Goal: Task Accomplishment & Management: Complete application form

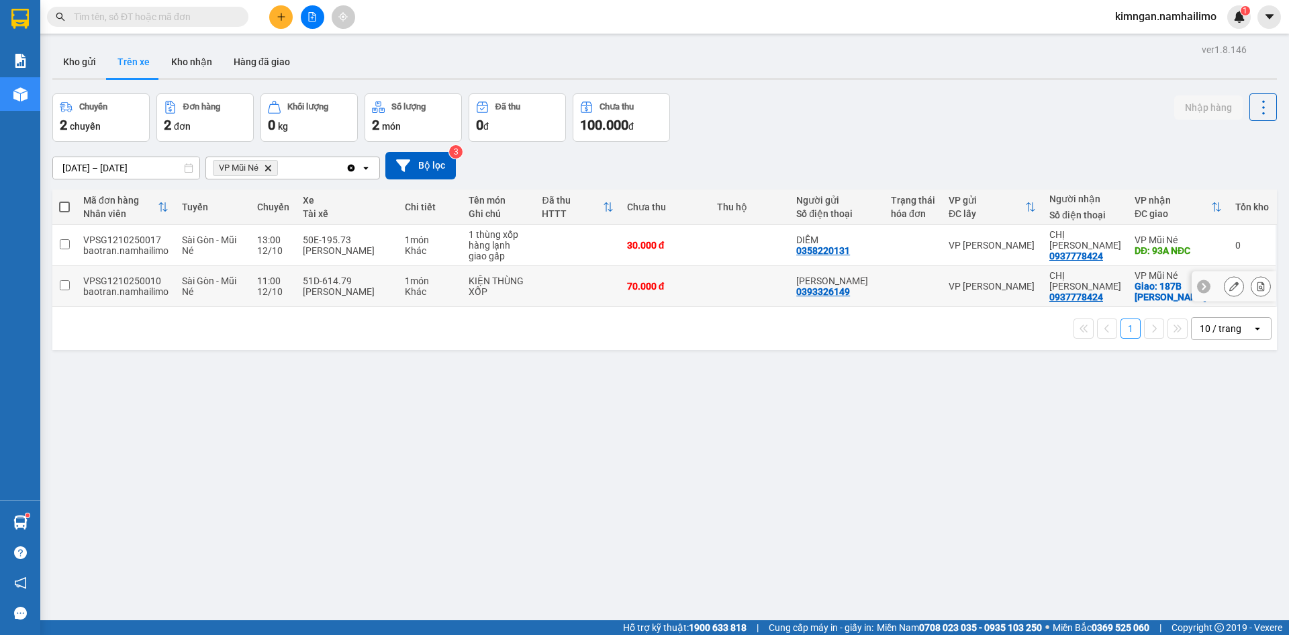
click at [1258, 286] on icon at bounding box center [1261, 285] width 7 height 9
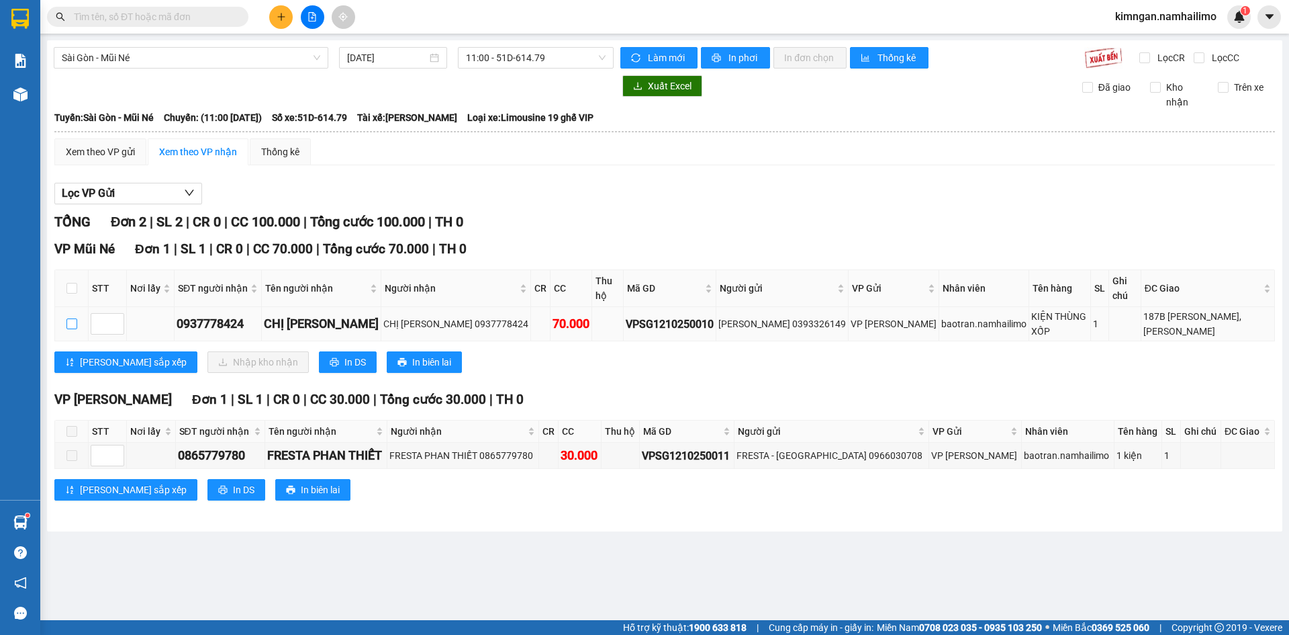
click at [73, 318] on input "checkbox" at bounding box center [71, 323] width 11 height 11
checkbox input "true"
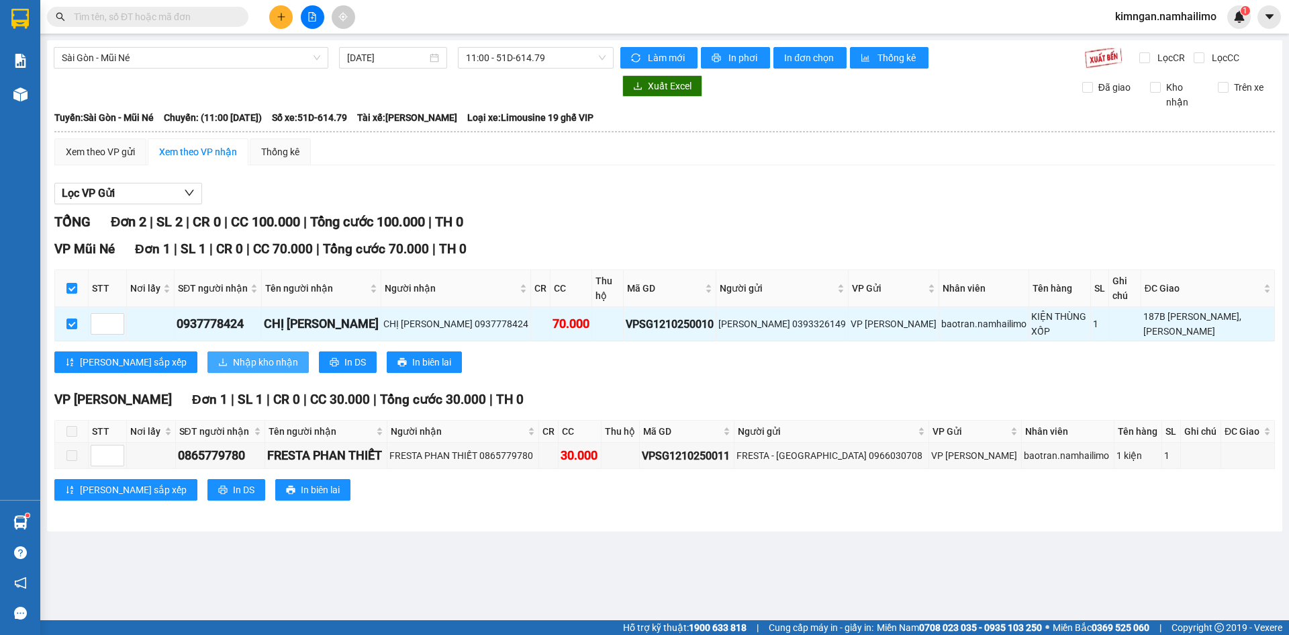
click at [233, 355] on span "Nhập kho nhận" at bounding box center [265, 362] width 65 height 15
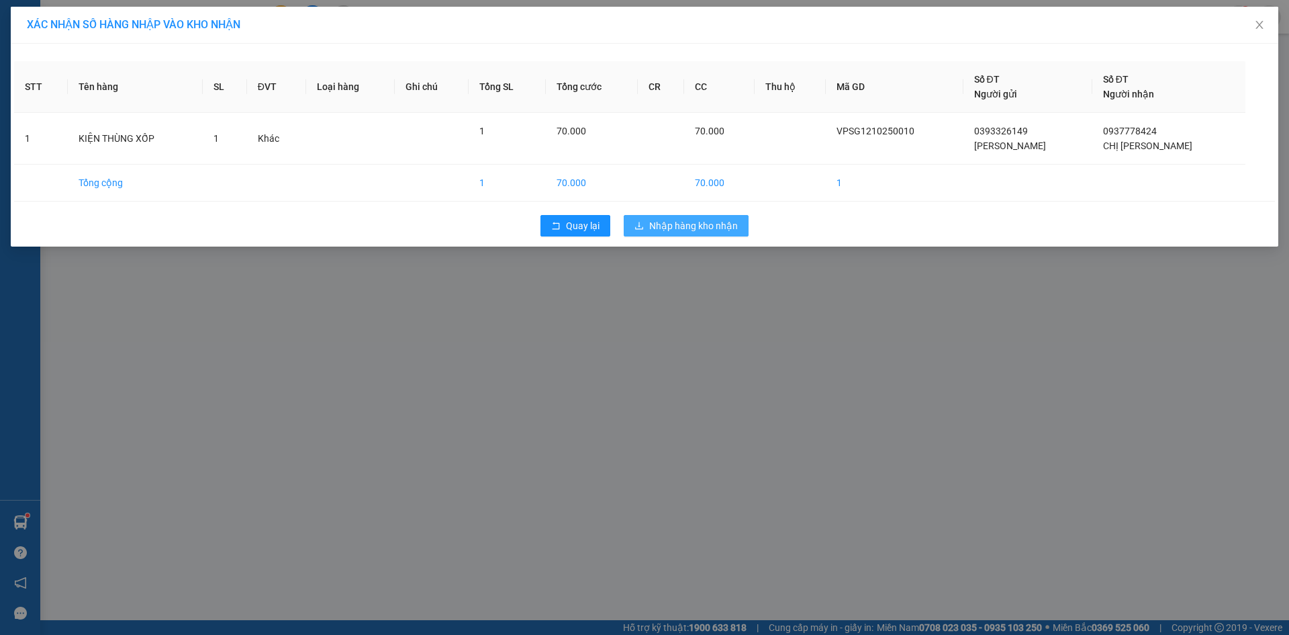
click at [698, 226] on span "Nhập hàng kho nhận" at bounding box center [693, 225] width 89 height 15
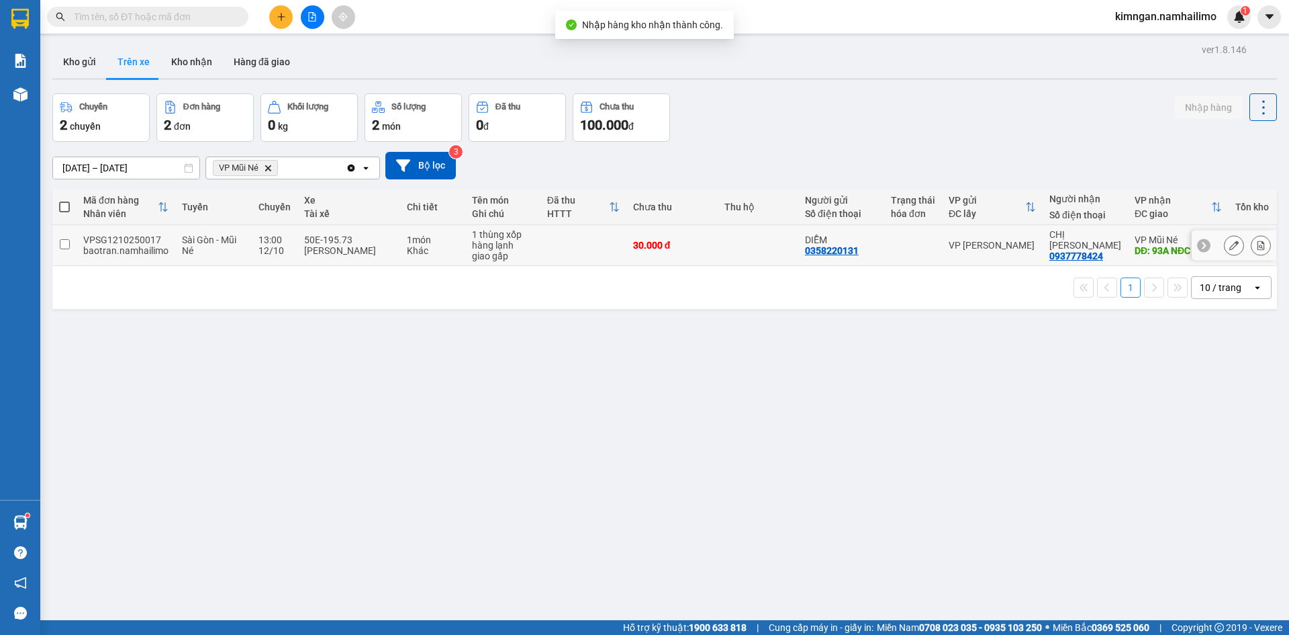
click at [1258, 245] on icon at bounding box center [1261, 244] width 7 height 9
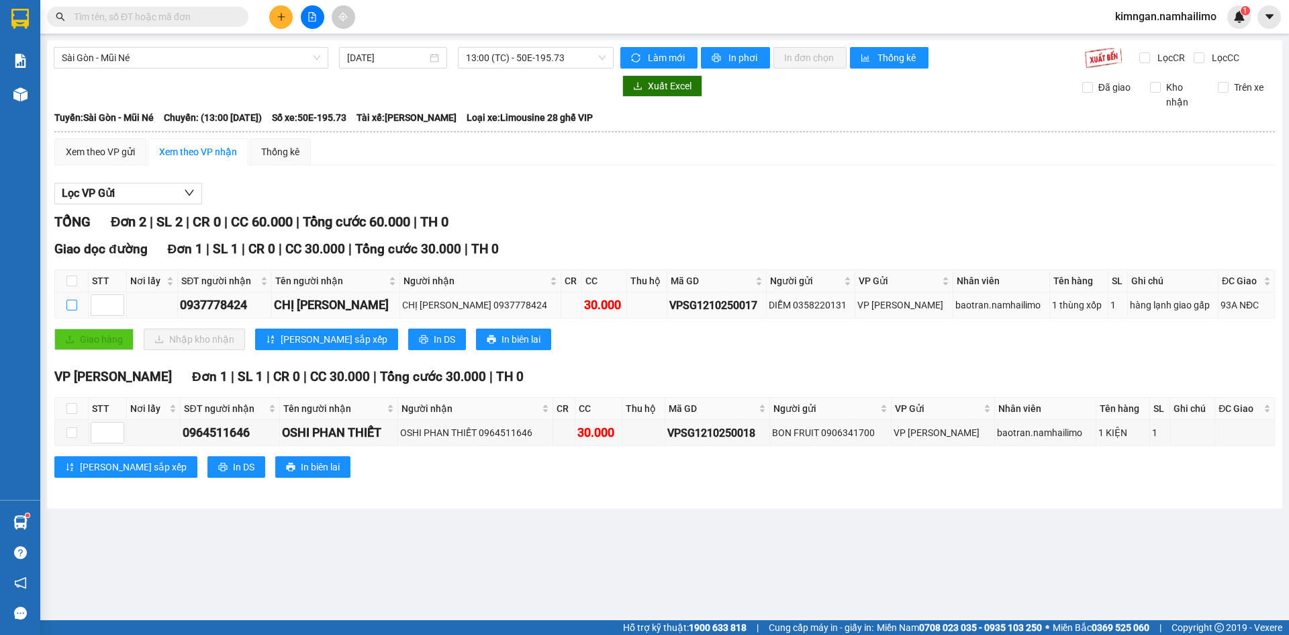
click at [69, 306] on input "checkbox" at bounding box center [71, 305] width 11 height 11
checkbox input "true"
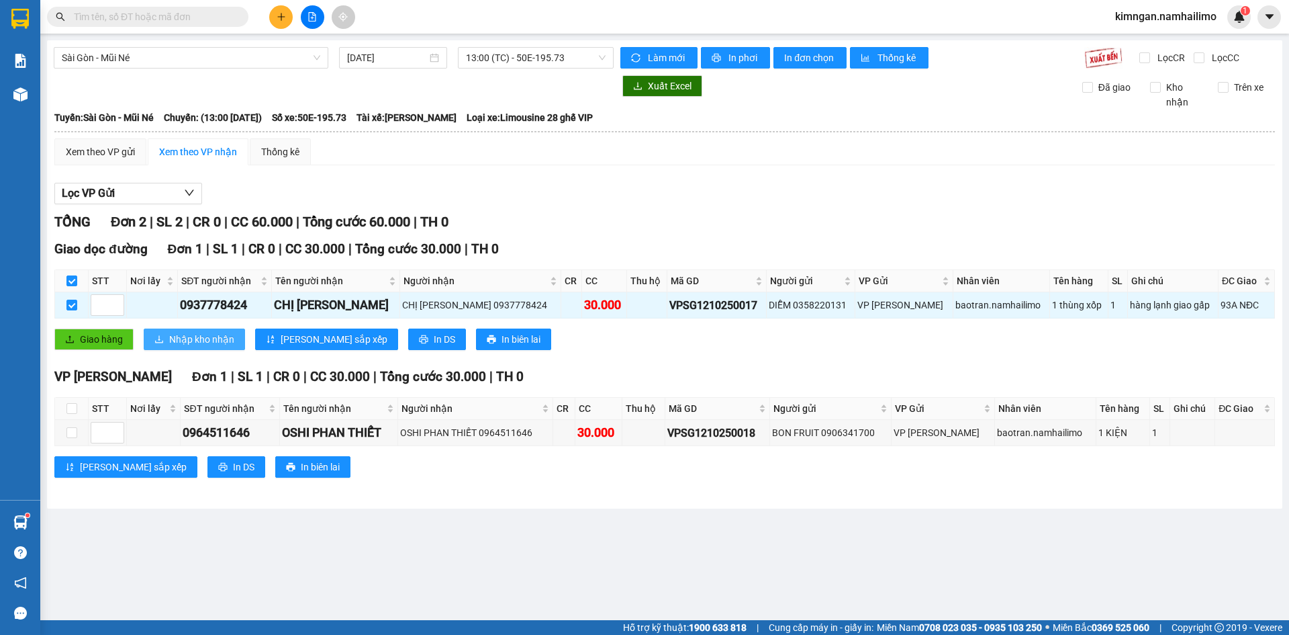
click at [184, 340] on span "Nhập kho nhận" at bounding box center [201, 339] width 65 height 15
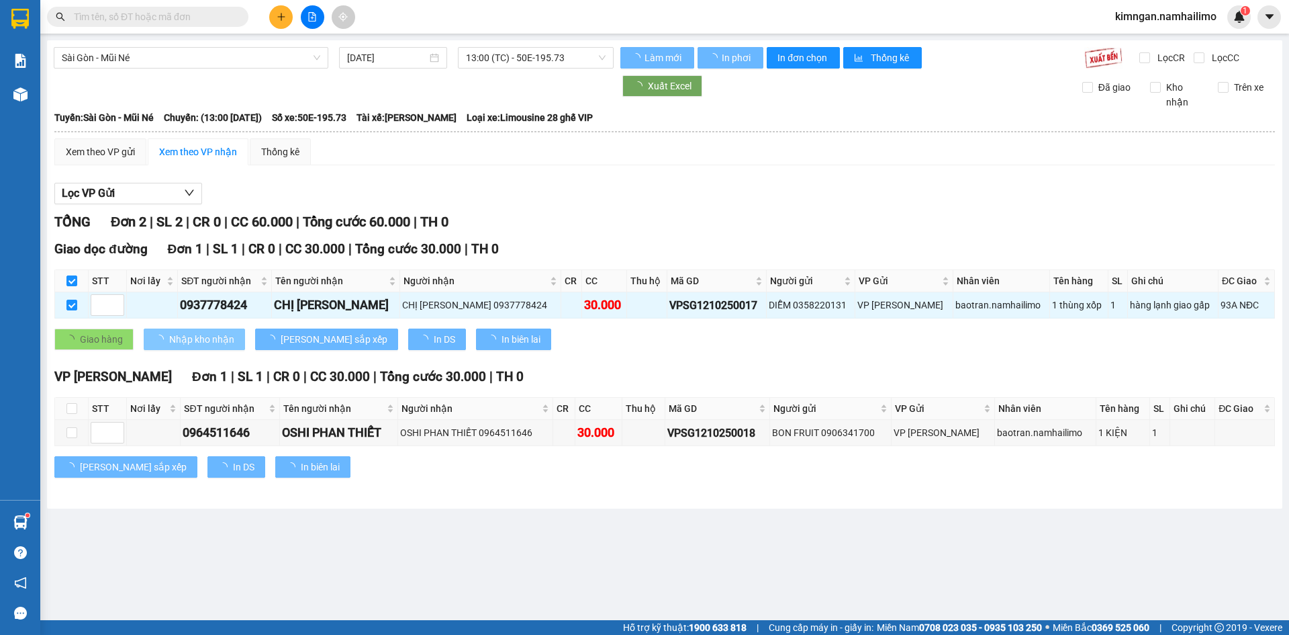
checkbox input "false"
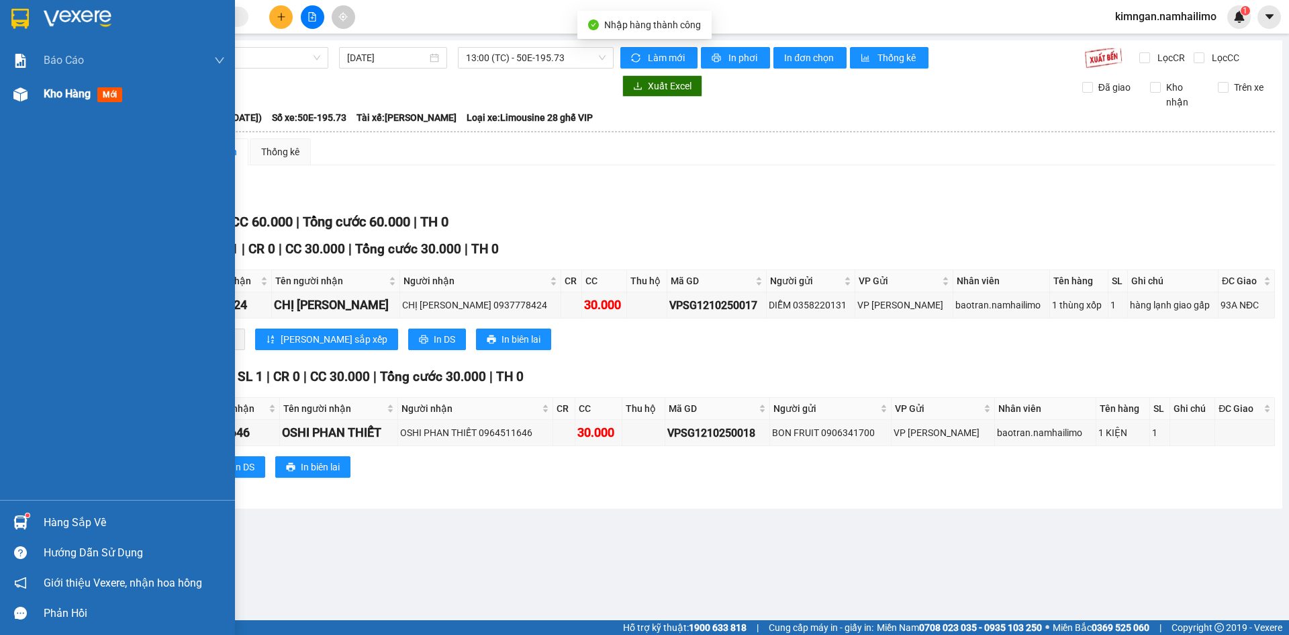
click at [71, 101] on div "Kho hàng mới" at bounding box center [86, 93] width 84 height 17
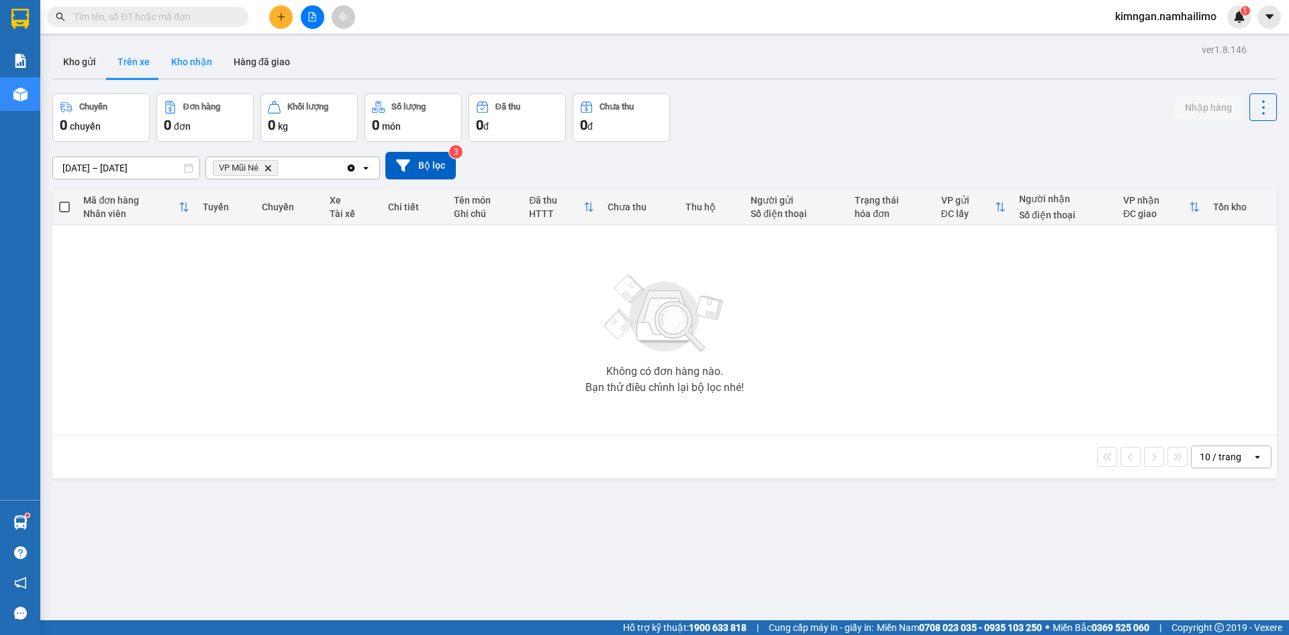
click at [179, 65] on button "Kho nhận" at bounding box center [192, 62] width 62 height 32
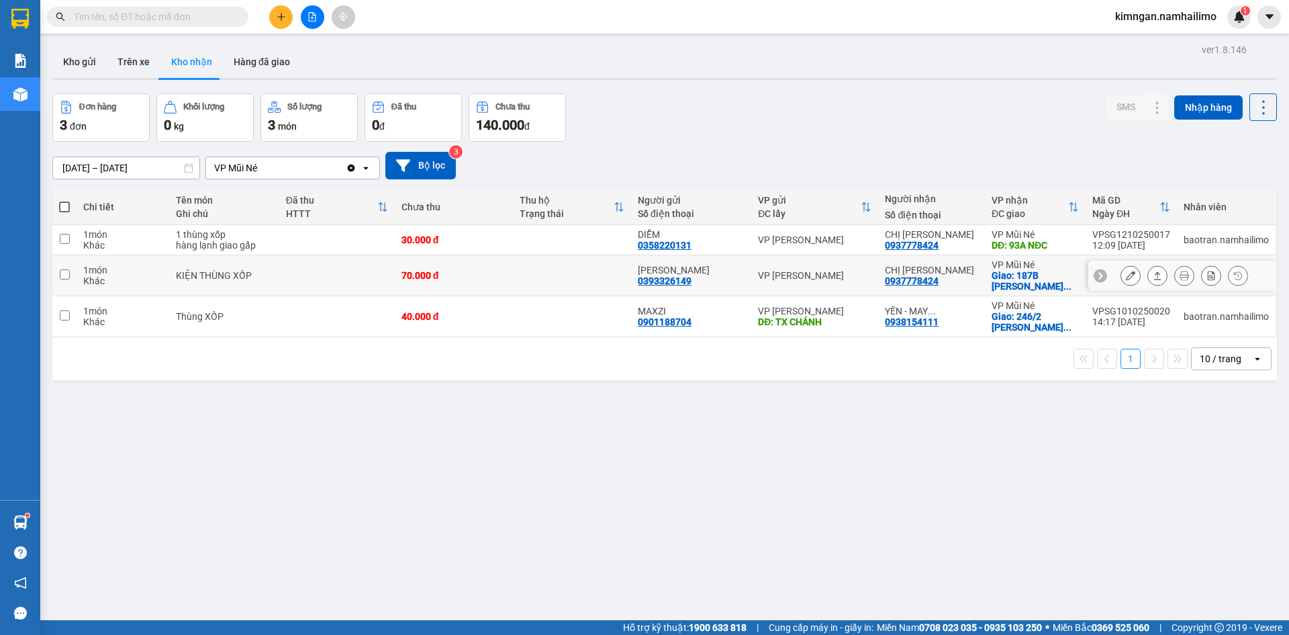
click at [1122, 279] on button at bounding box center [1131, 276] width 19 height 24
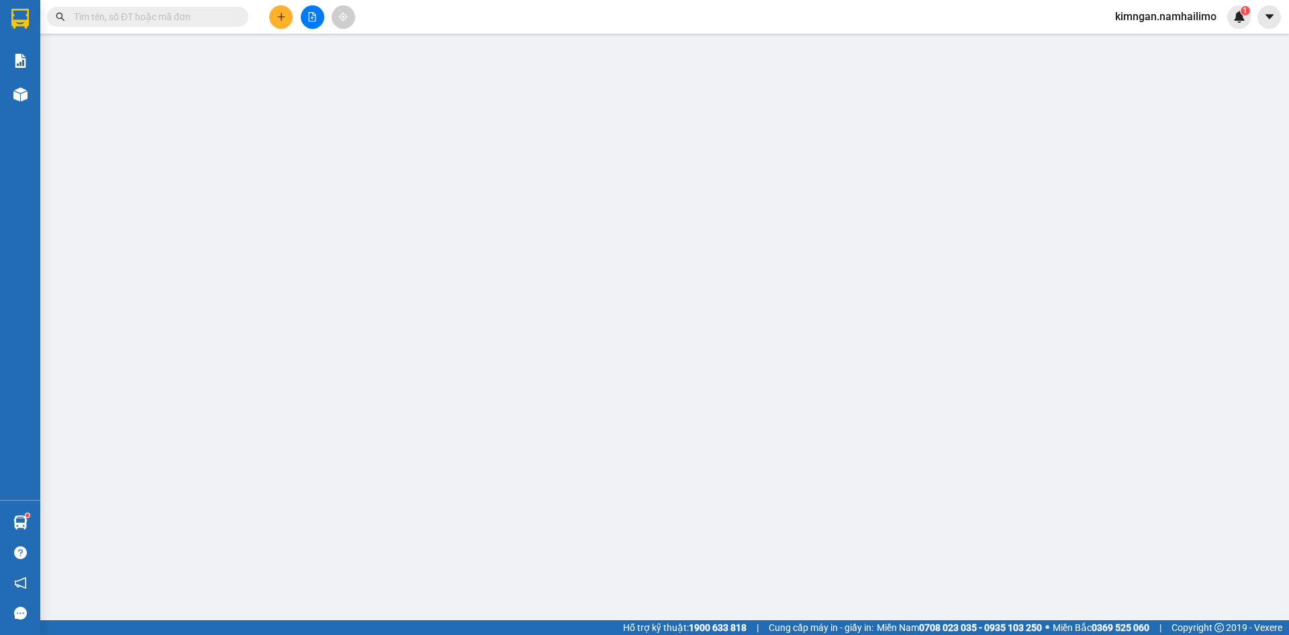
type input "0393326149"
type input "[PERSON_NAME]"
type input "0937778424"
type input "CHỊ [PERSON_NAME]"
checkbox input "true"
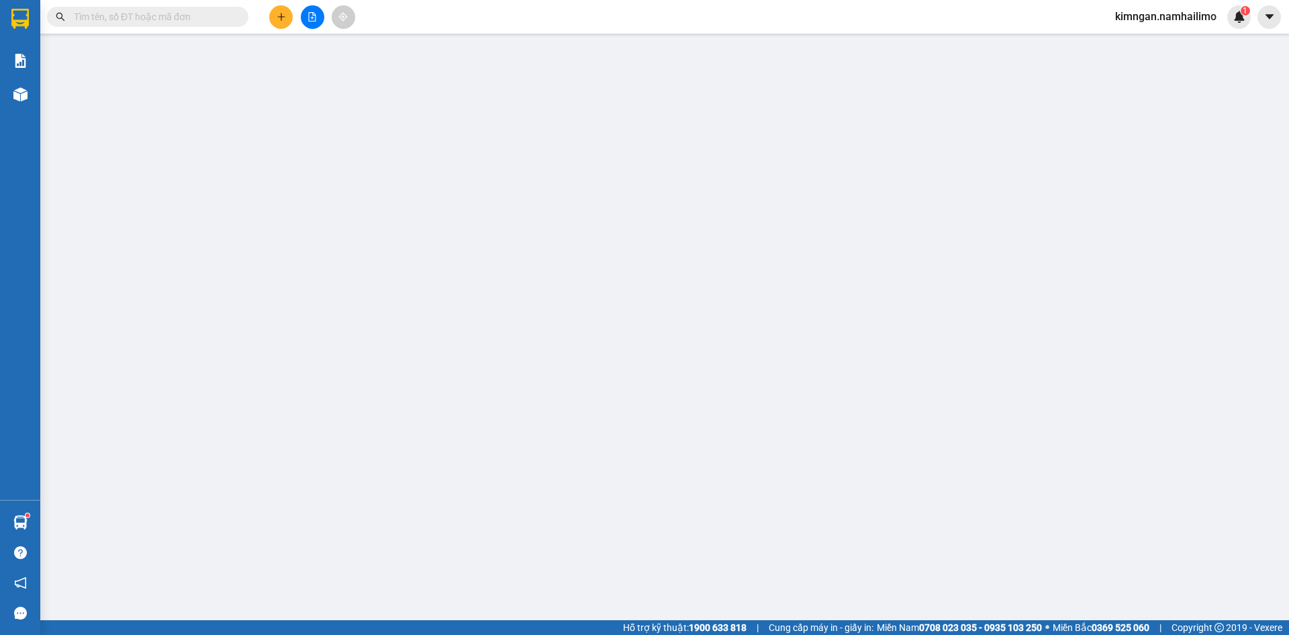
type input "187B [PERSON_NAME], [PERSON_NAME]"
type input "70.000"
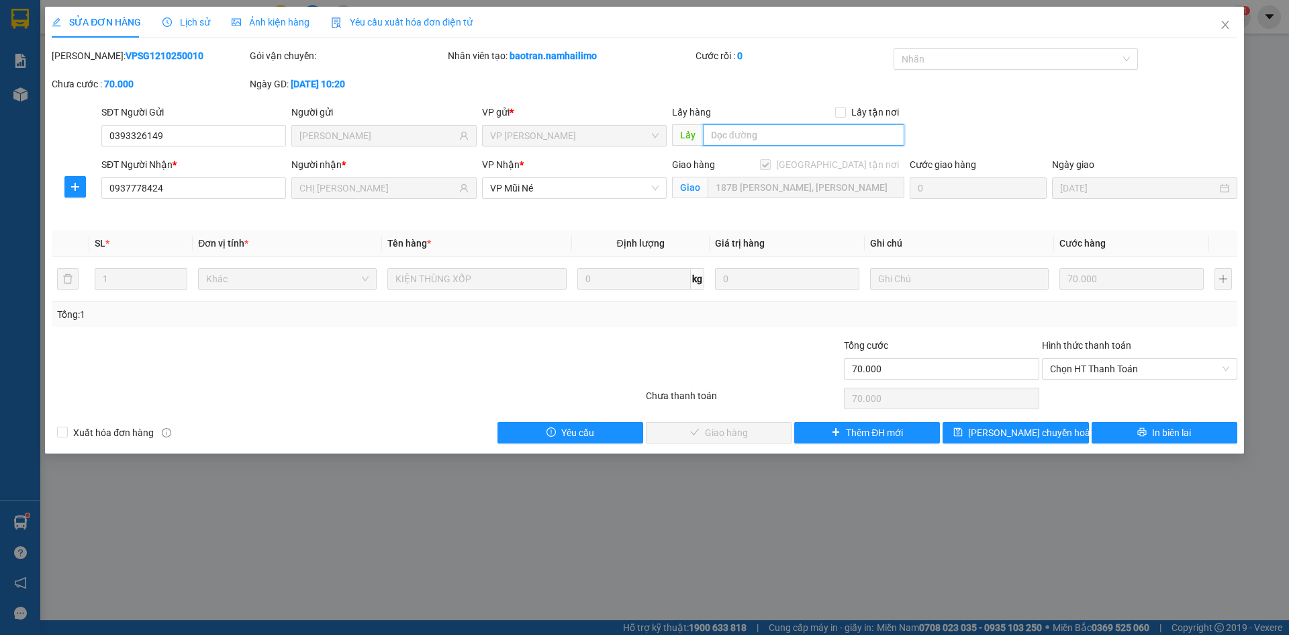
click at [720, 136] on input "text" at bounding box center [803, 134] width 201 height 21
type input "BỐ HẢO"
click at [1222, 21] on icon "close" at bounding box center [1225, 24] width 11 height 11
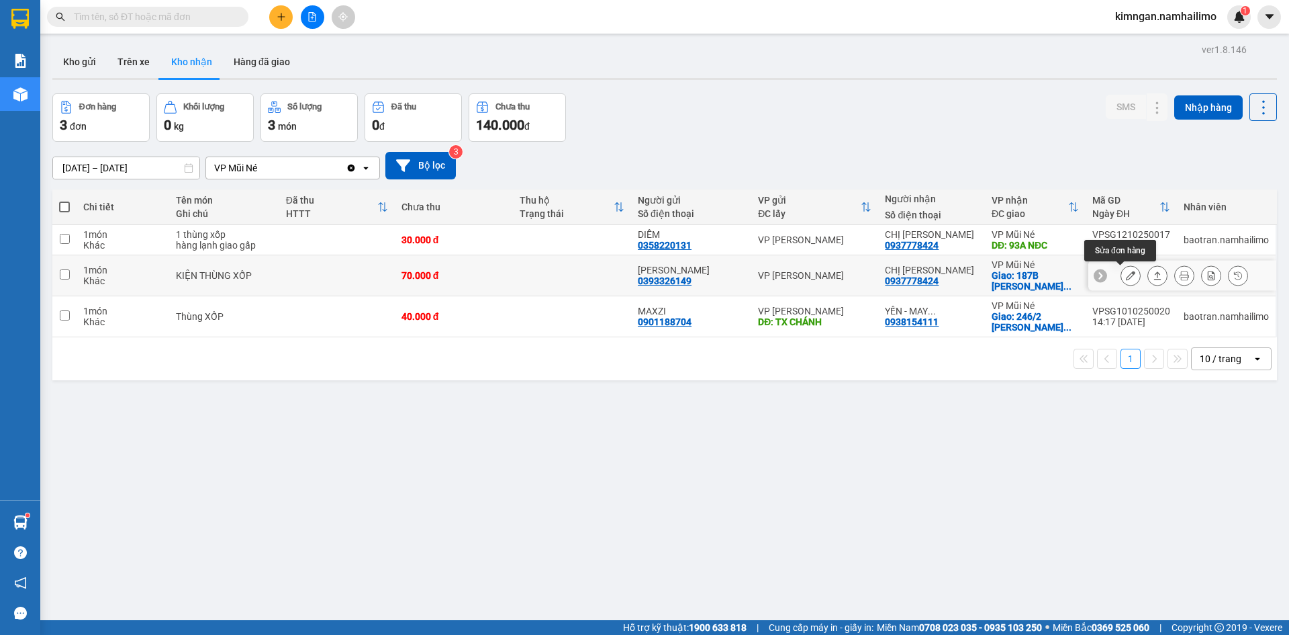
click at [1126, 278] on icon at bounding box center [1130, 275] width 9 height 9
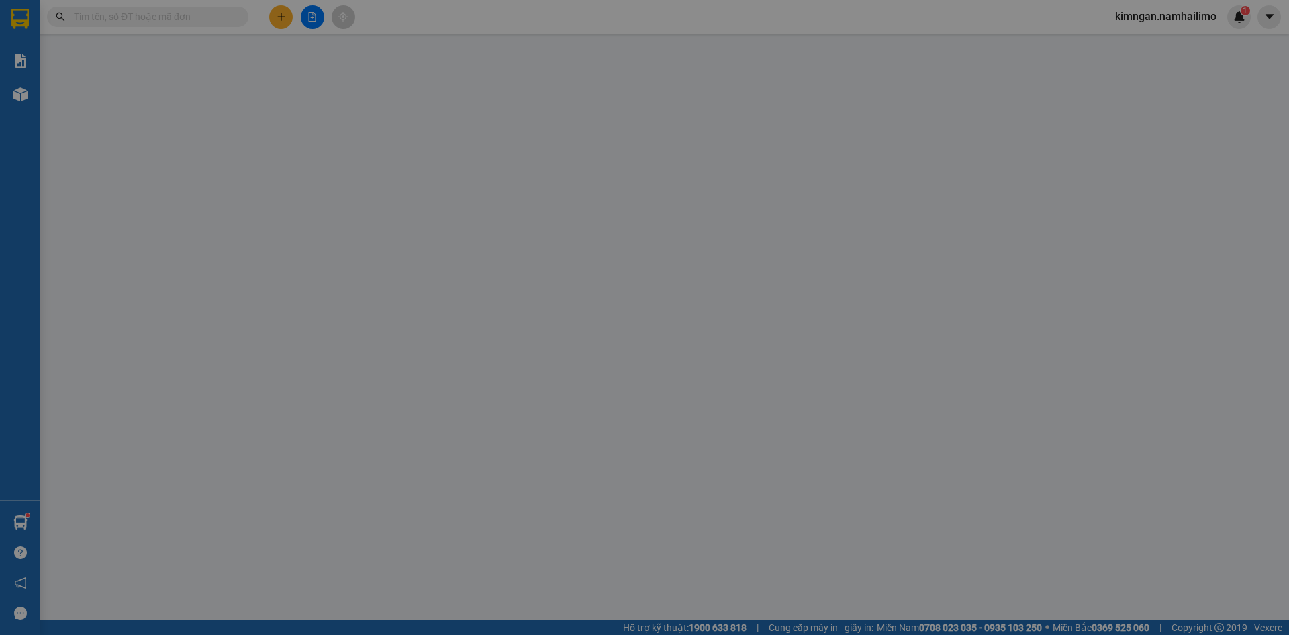
type input "0393326149"
type input "[PERSON_NAME]"
type input "0937778424"
type input "CHỊ [PERSON_NAME]"
checkbox input "true"
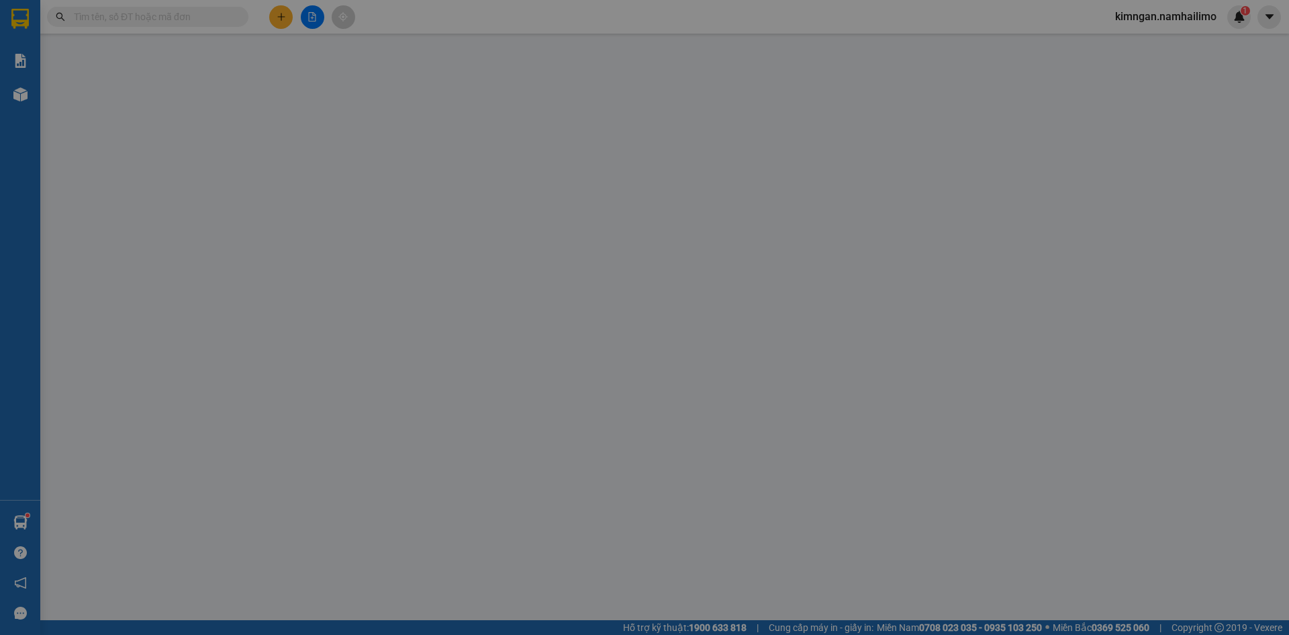
type input "187B [PERSON_NAME], [PERSON_NAME]"
type input "70.000"
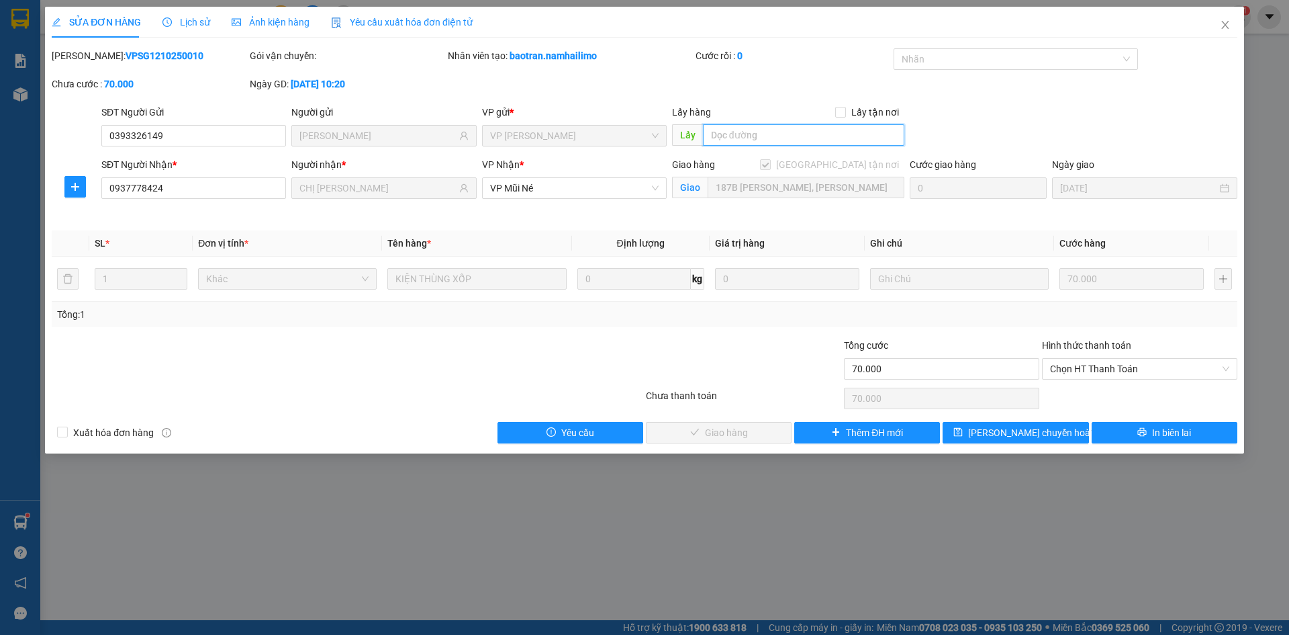
click at [789, 137] on input "text" at bounding box center [803, 134] width 201 height 21
type input "BỐ HẢO"
click at [987, 428] on button "Lưu chuyển hoàn" at bounding box center [1016, 432] width 146 height 21
click at [1221, 27] on icon "close" at bounding box center [1225, 24] width 11 height 11
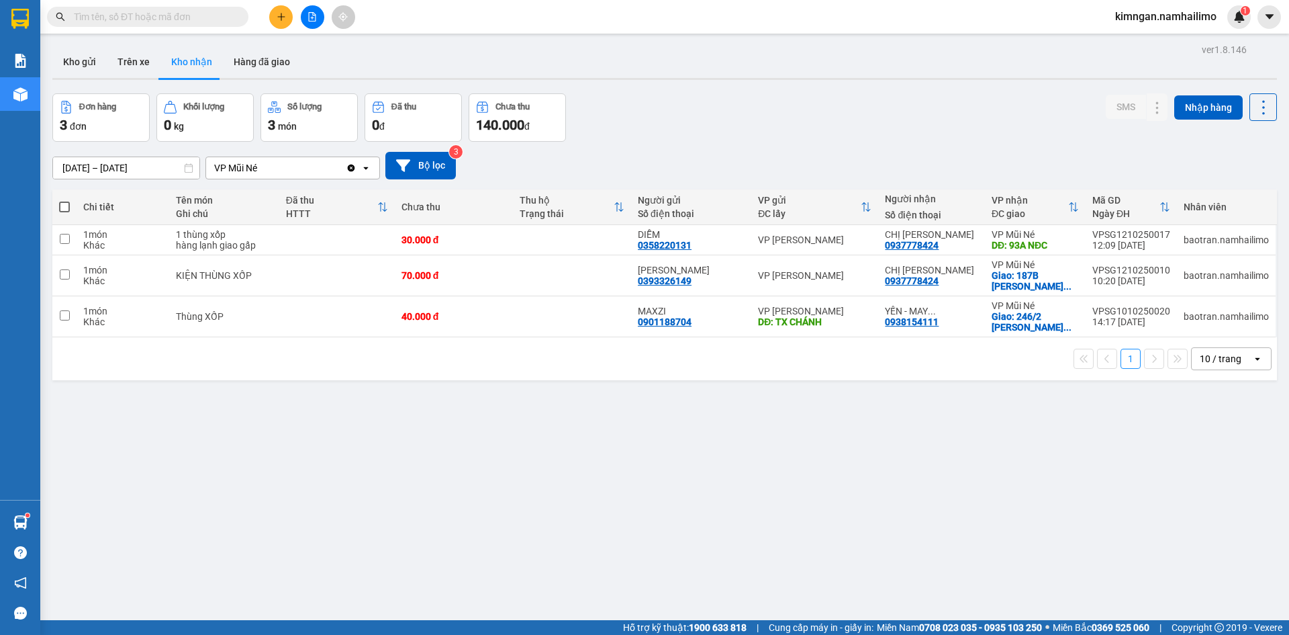
click at [1259, 26] on span at bounding box center [1270, 17] width 24 height 24
click at [1175, 24] on span "kimngan.namhailimo" at bounding box center [1166, 16] width 123 height 17
click at [1150, 38] on span "Đăng xuất" at bounding box center [1172, 41] width 95 height 15
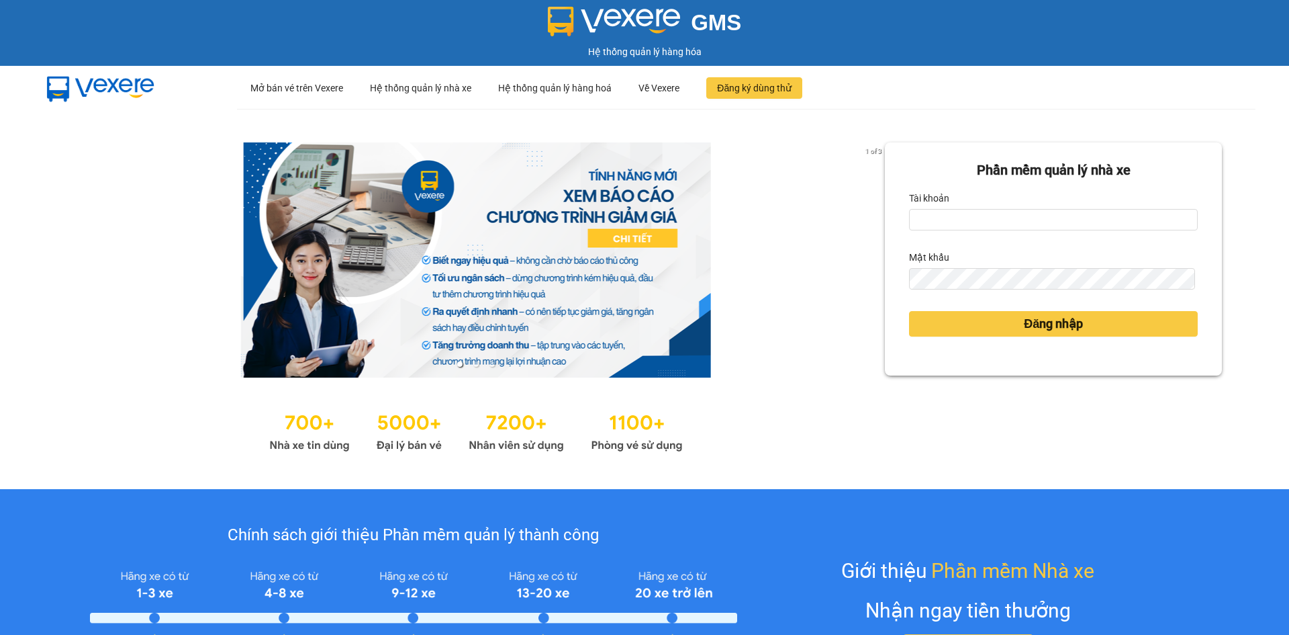
click at [921, 206] on label "Tài khoản" at bounding box center [929, 197] width 40 height 21
click at [921, 209] on input "Tài khoản" at bounding box center [1053, 219] width 289 height 21
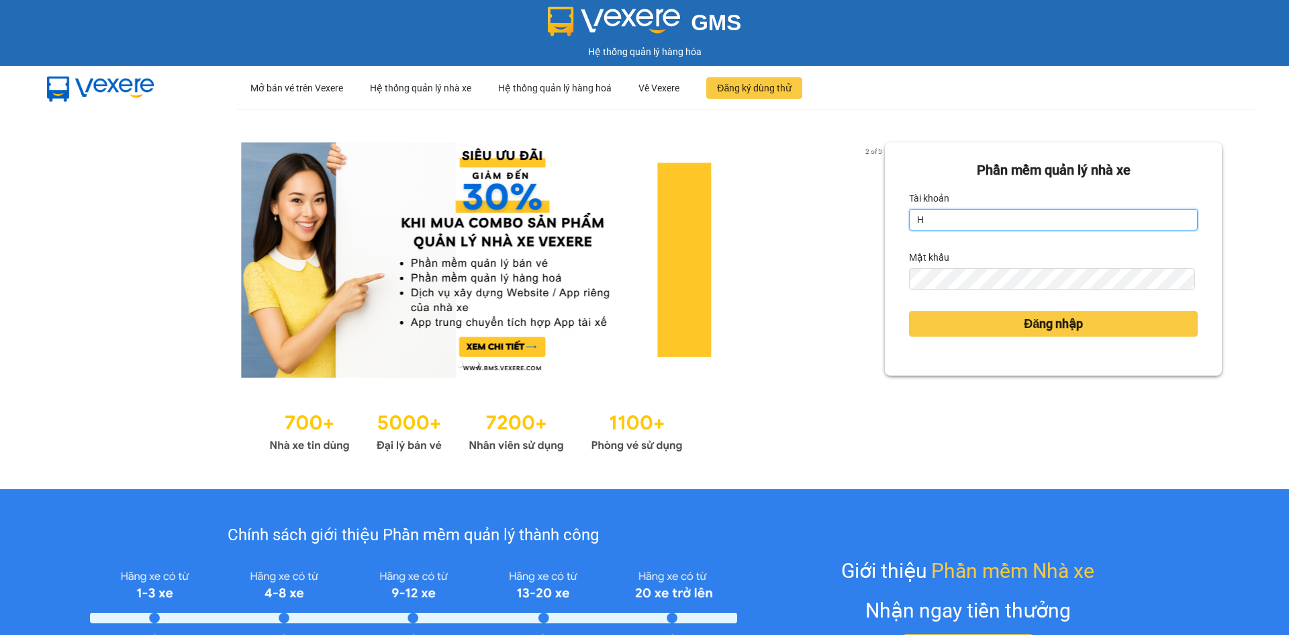
type input "huuhieu.namhailimo"
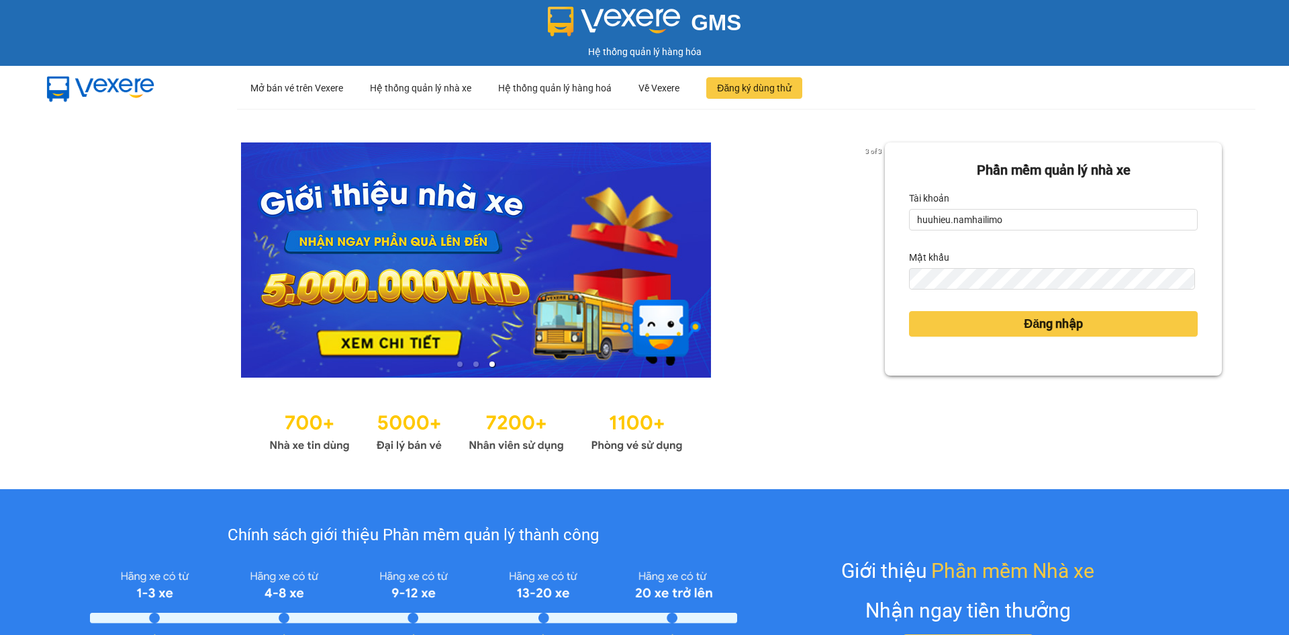
click at [909, 311] on button "Đăng nhập" at bounding box center [1053, 324] width 289 height 26
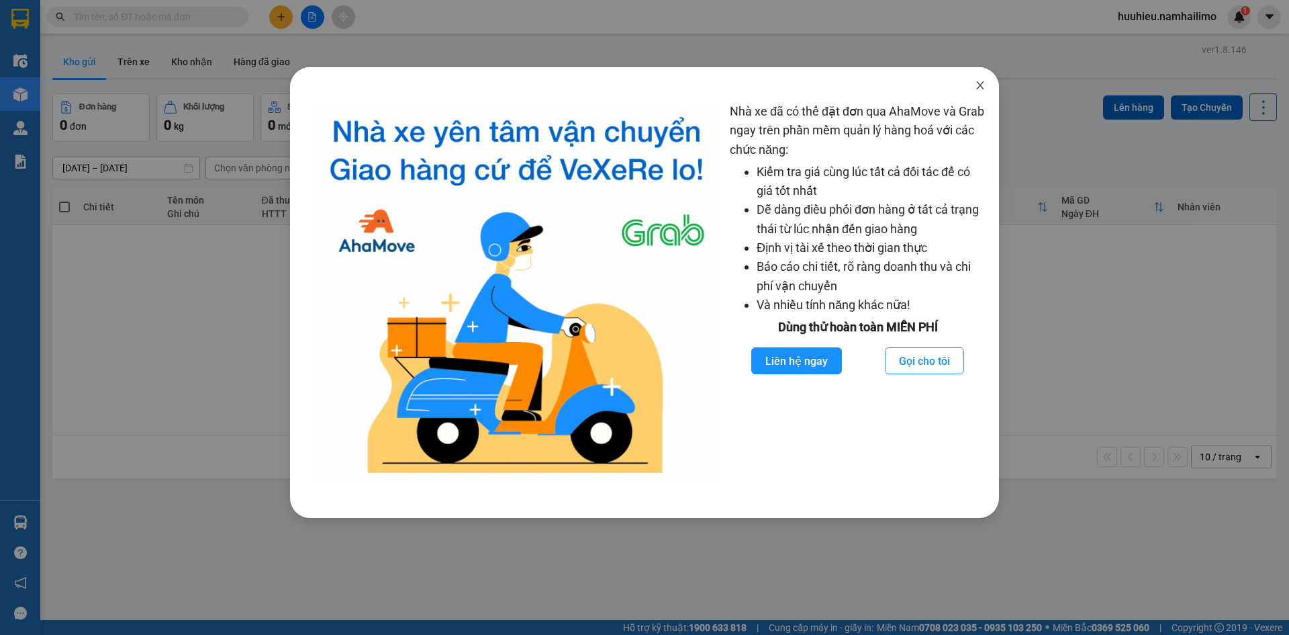
click at [973, 85] on span "Close" at bounding box center [981, 86] width 38 height 38
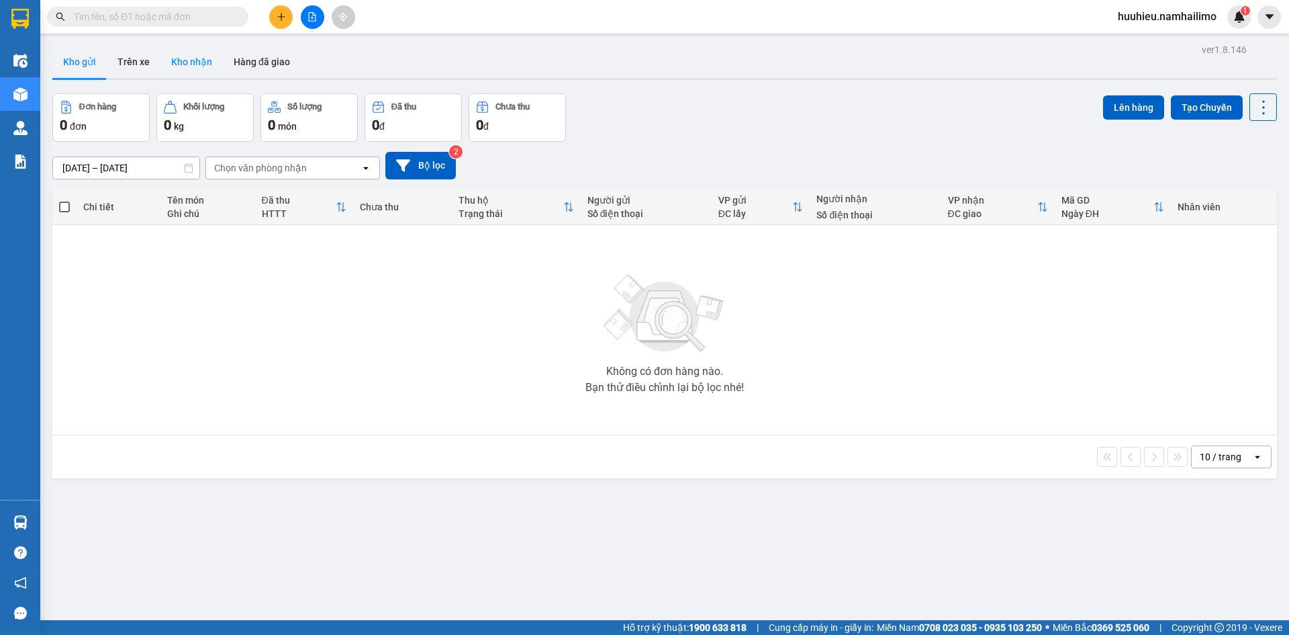
click at [183, 64] on button "Kho nhận" at bounding box center [192, 62] width 62 height 32
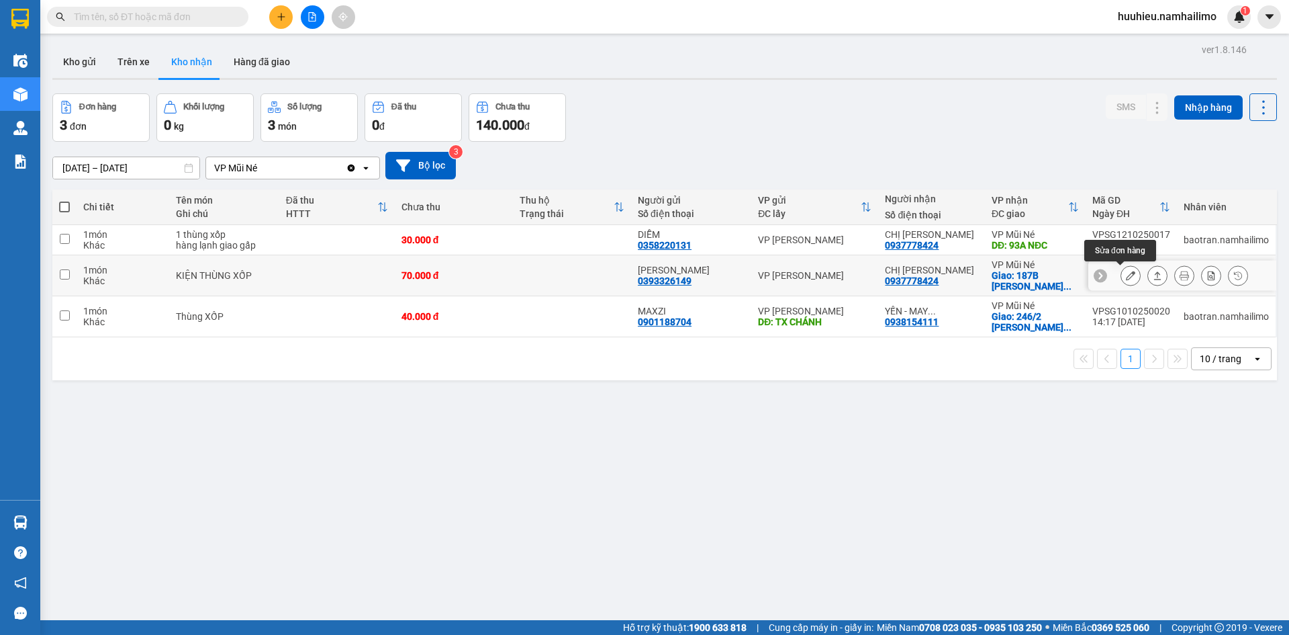
click at [1126, 275] on icon at bounding box center [1130, 275] width 9 height 9
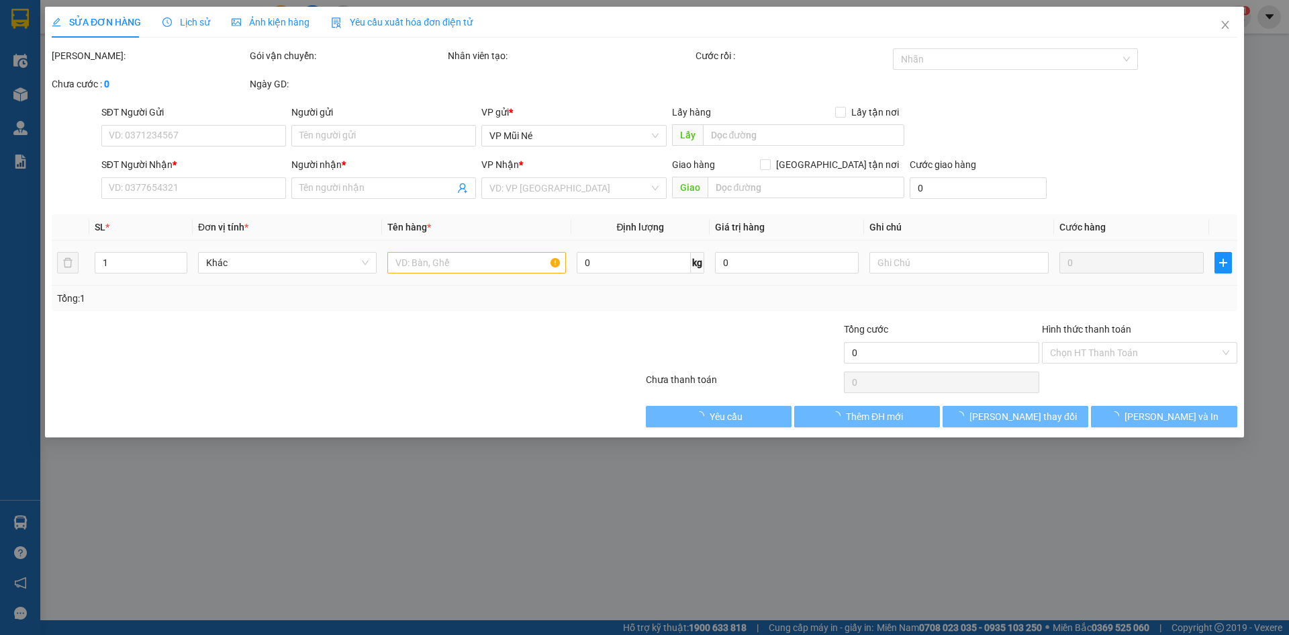
type input "0393326149"
type input "[PERSON_NAME]"
type input "0937778424"
type input "CHỊ [PERSON_NAME]"
checkbox input "true"
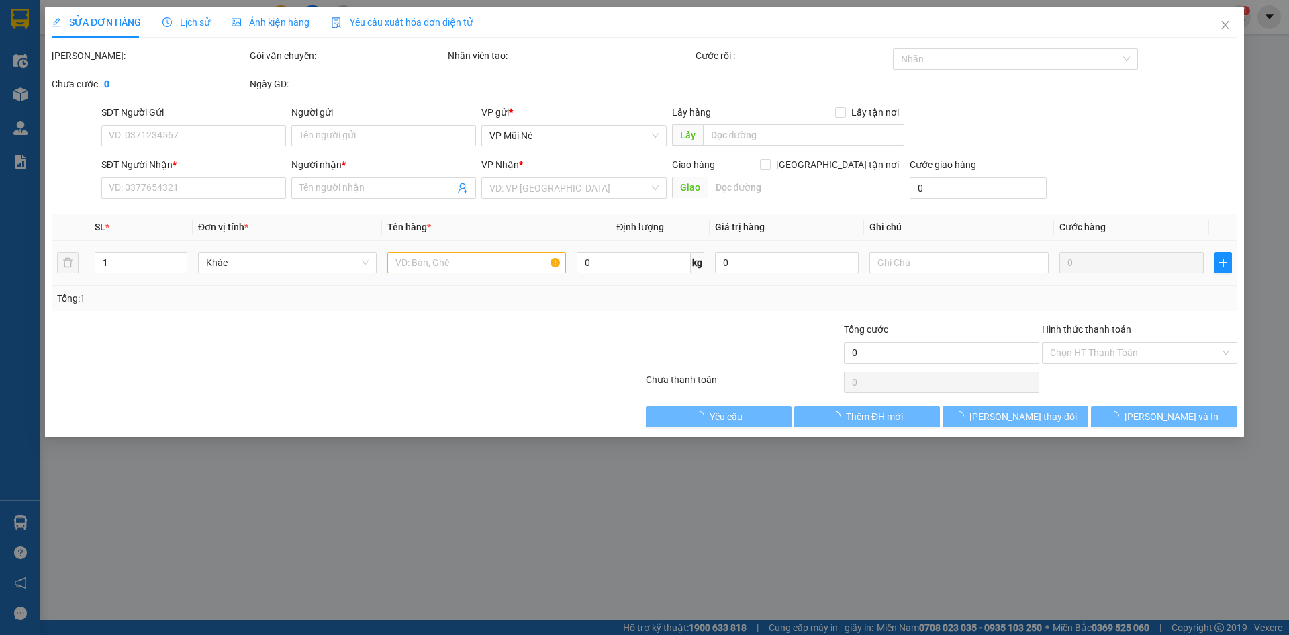
type input "187B [PERSON_NAME], [PERSON_NAME]"
type input "70.000"
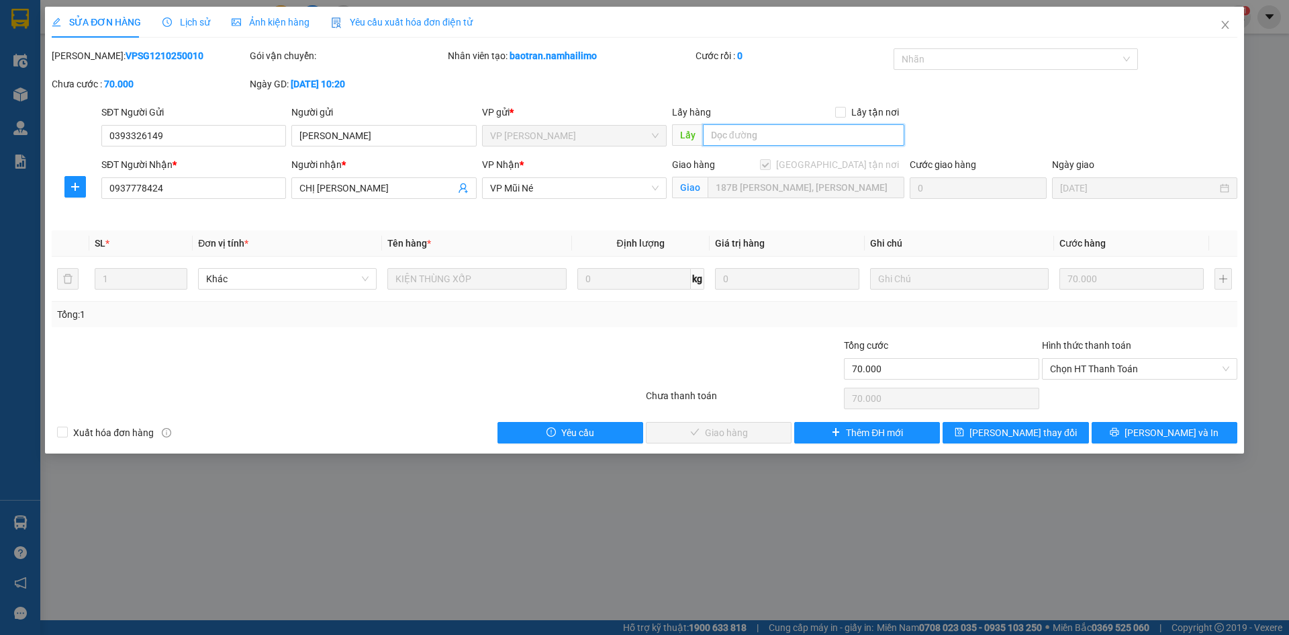
click at [735, 134] on input "text" at bounding box center [803, 134] width 201 height 21
type input "b"
type input "BỐ HẢO"
click at [998, 424] on button "[PERSON_NAME] thay đổi" at bounding box center [1016, 432] width 146 height 21
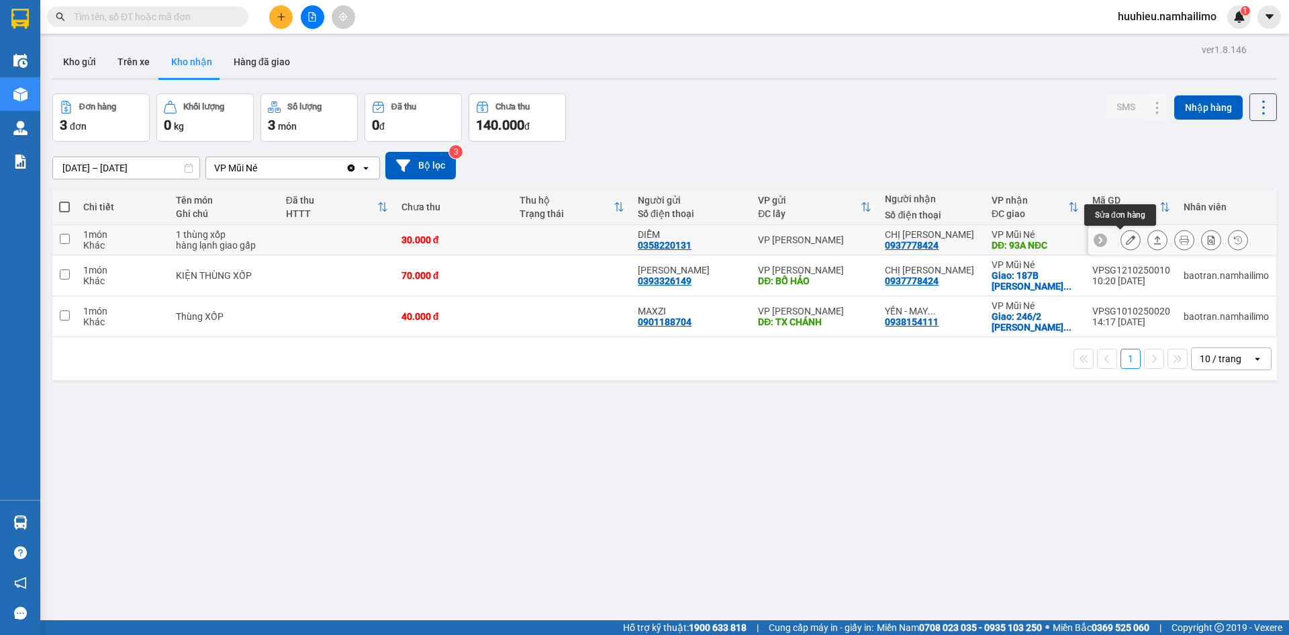
click at [1126, 239] on icon at bounding box center [1130, 239] width 9 height 9
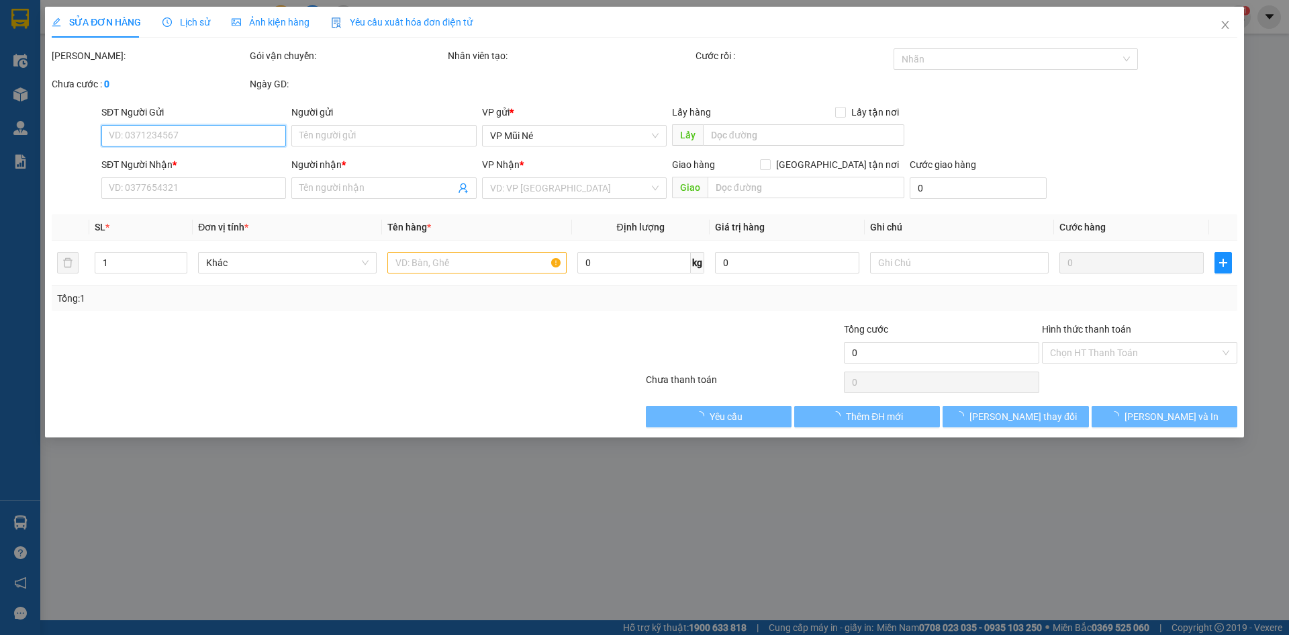
type input "0358220131"
type input "DIỄM"
type input "0937778424"
type input "CHỊ [PERSON_NAME]"
type input "93A NĐC"
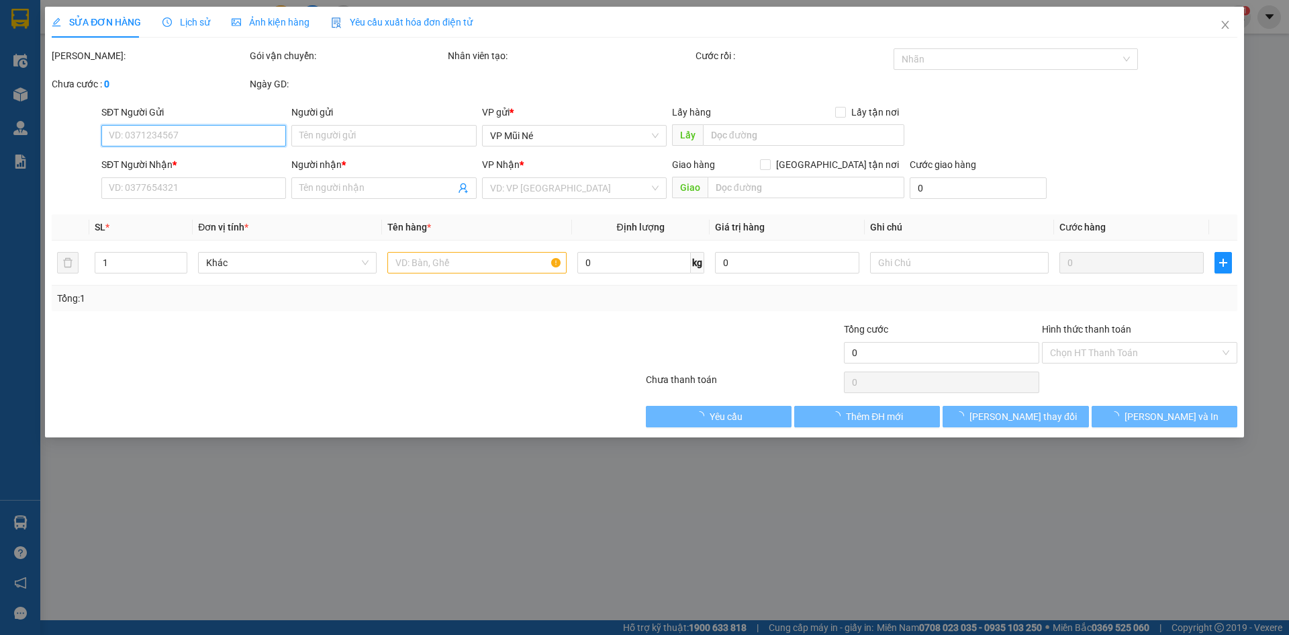
type input "30.000"
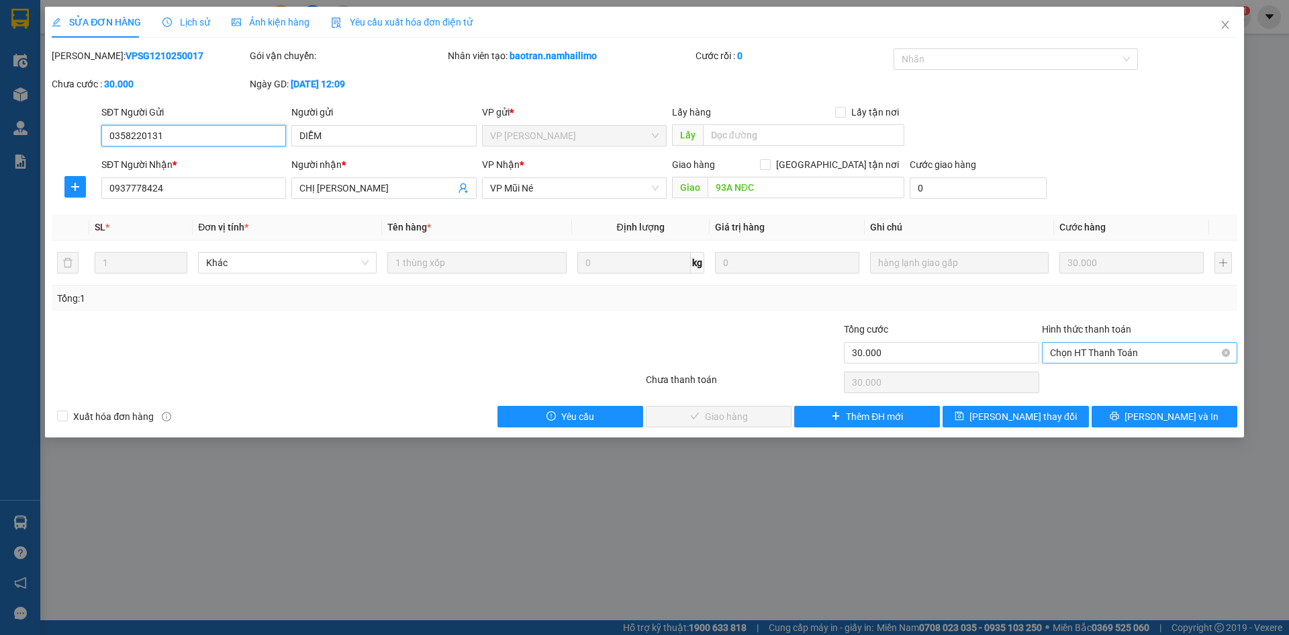
click at [1073, 351] on span "Chọn HT Thanh Toán" at bounding box center [1139, 352] width 179 height 20
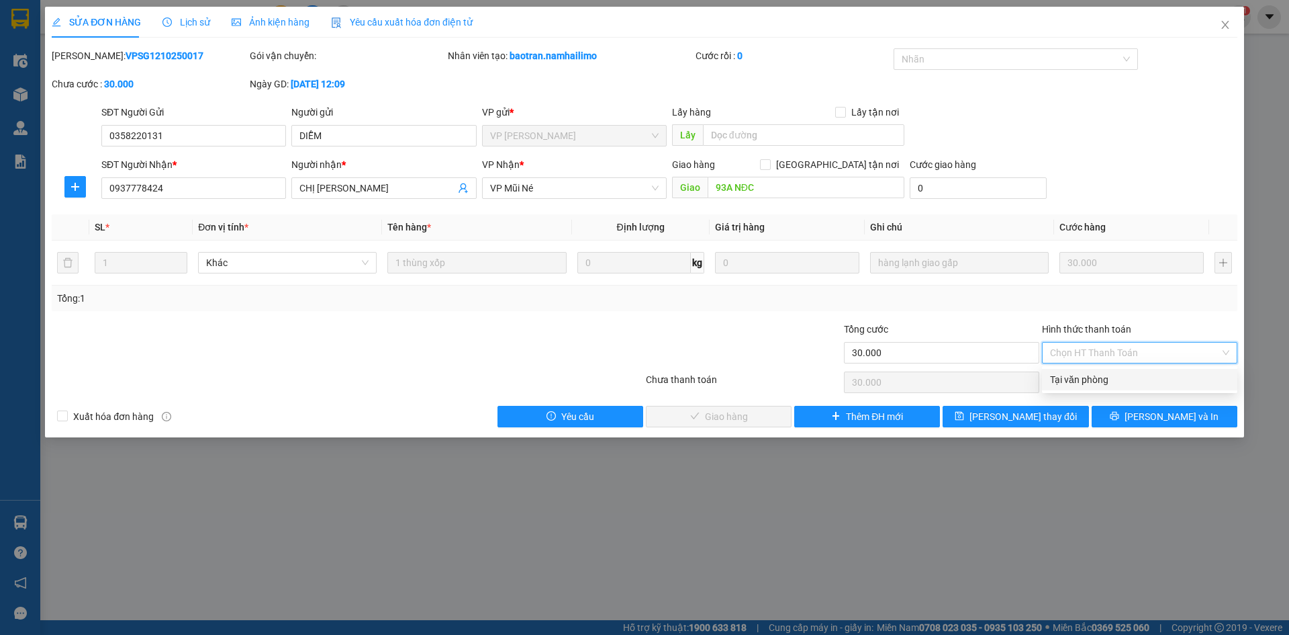
click at [1066, 383] on div "Tại văn phòng" at bounding box center [1139, 379] width 179 height 15
type input "0"
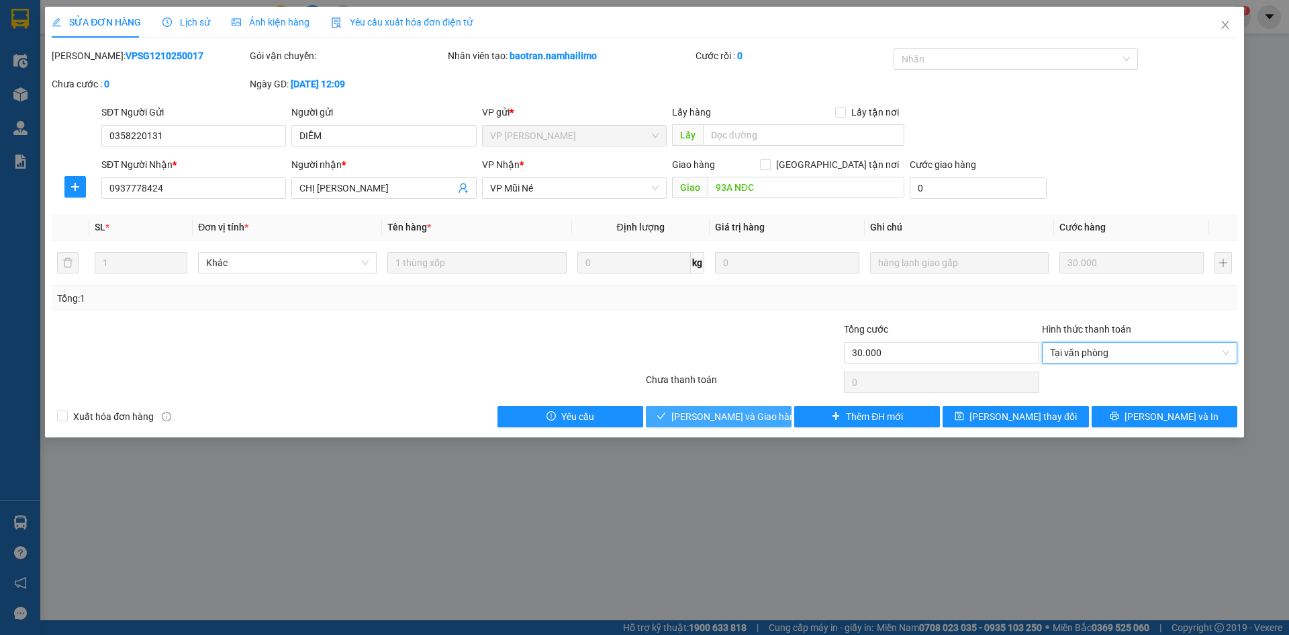
click at [733, 421] on span "[PERSON_NAME] và Giao hàng" at bounding box center [736, 416] width 129 height 15
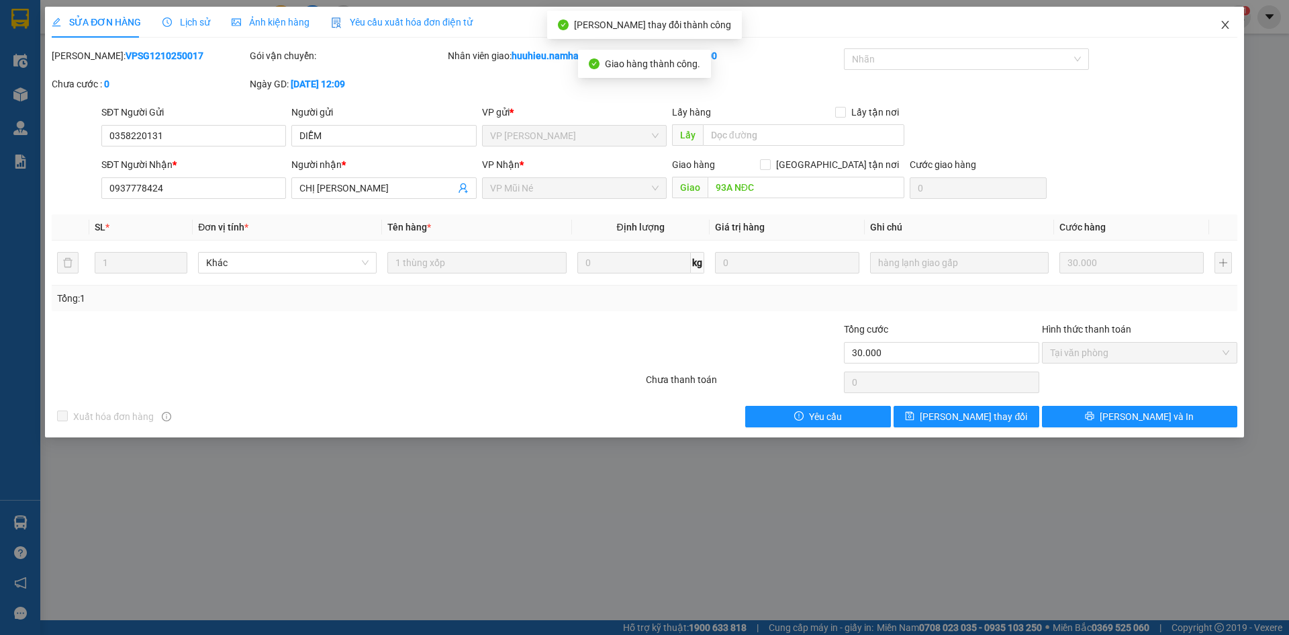
click at [1226, 28] on icon "close" at bounding box center [1225, 24] width 11 height 11
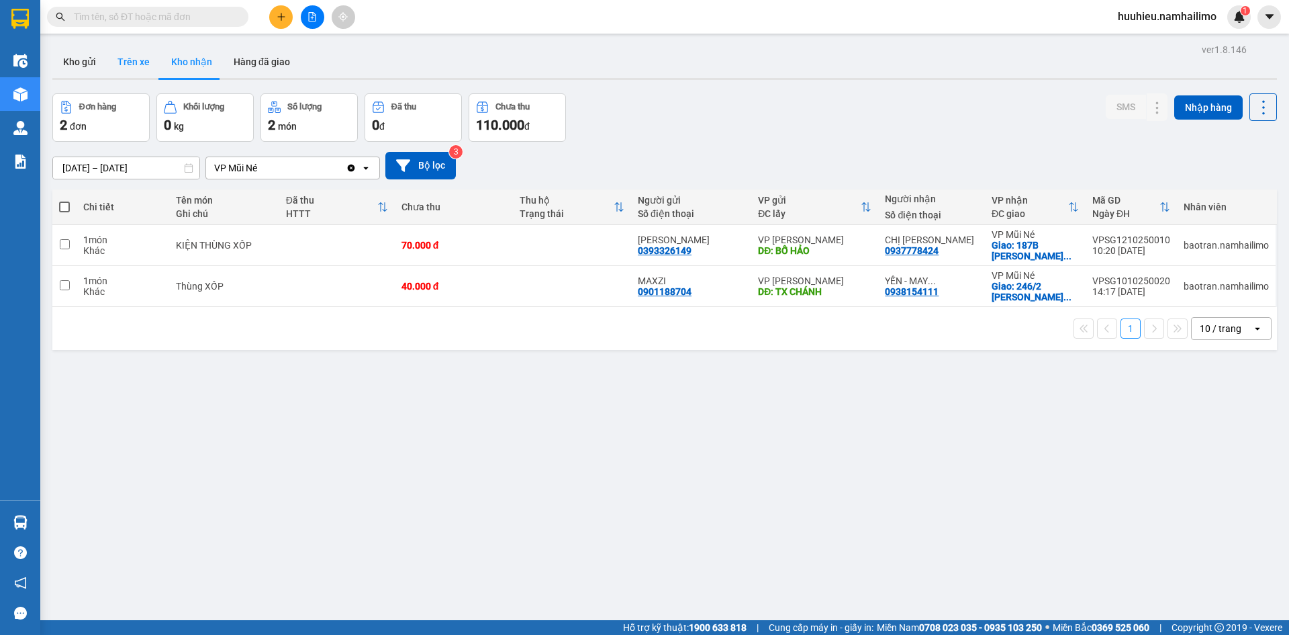
click at [136, 68] on button "Trên xe" at bounding box center [134, 62] width 54 height 32
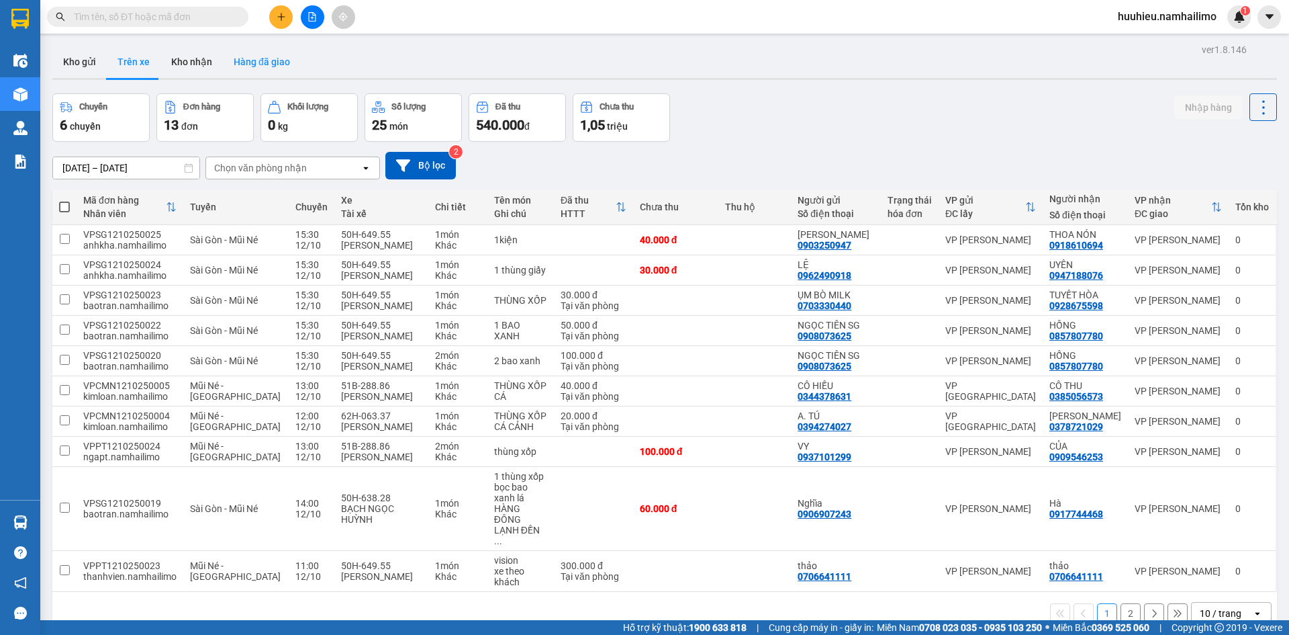
click at [260, 67] on button "Hàng đã giao" at bounding box center [262, 62] width 78 height 32
